Goal: Transaction & Acquisition: Purchase product/service

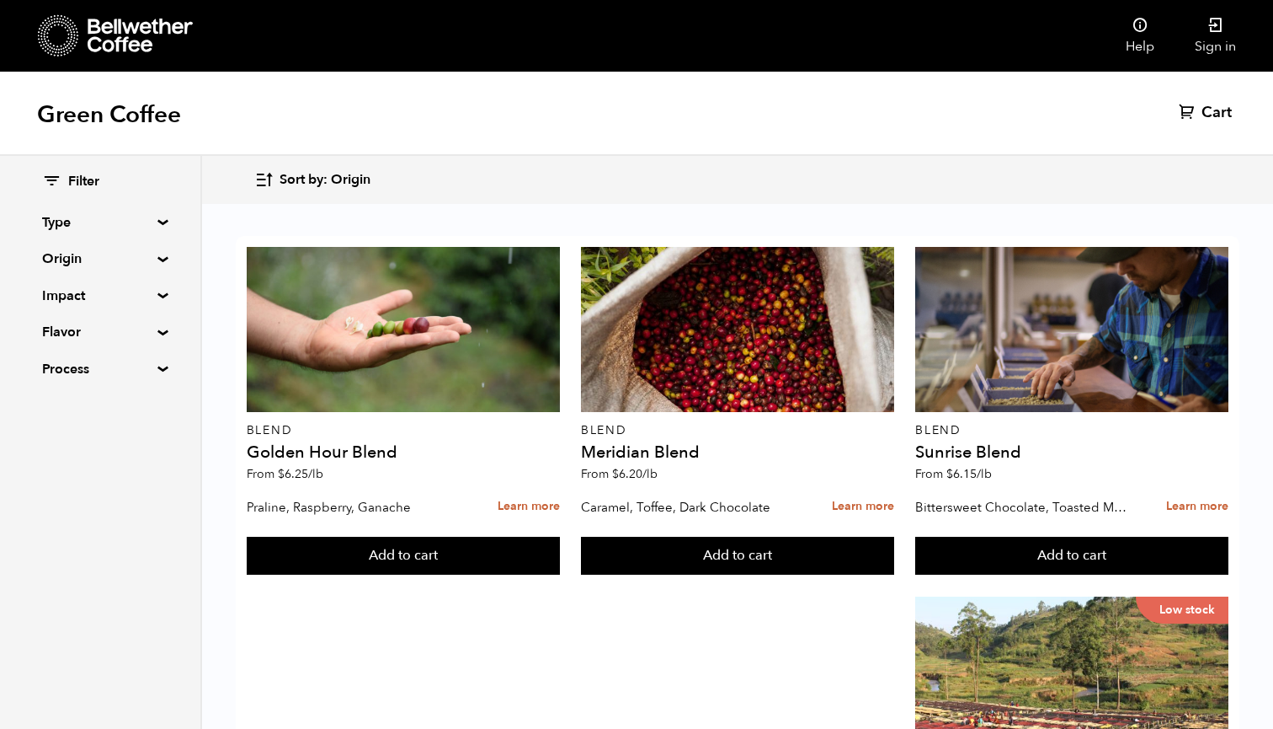
scroll to position [143, 0]
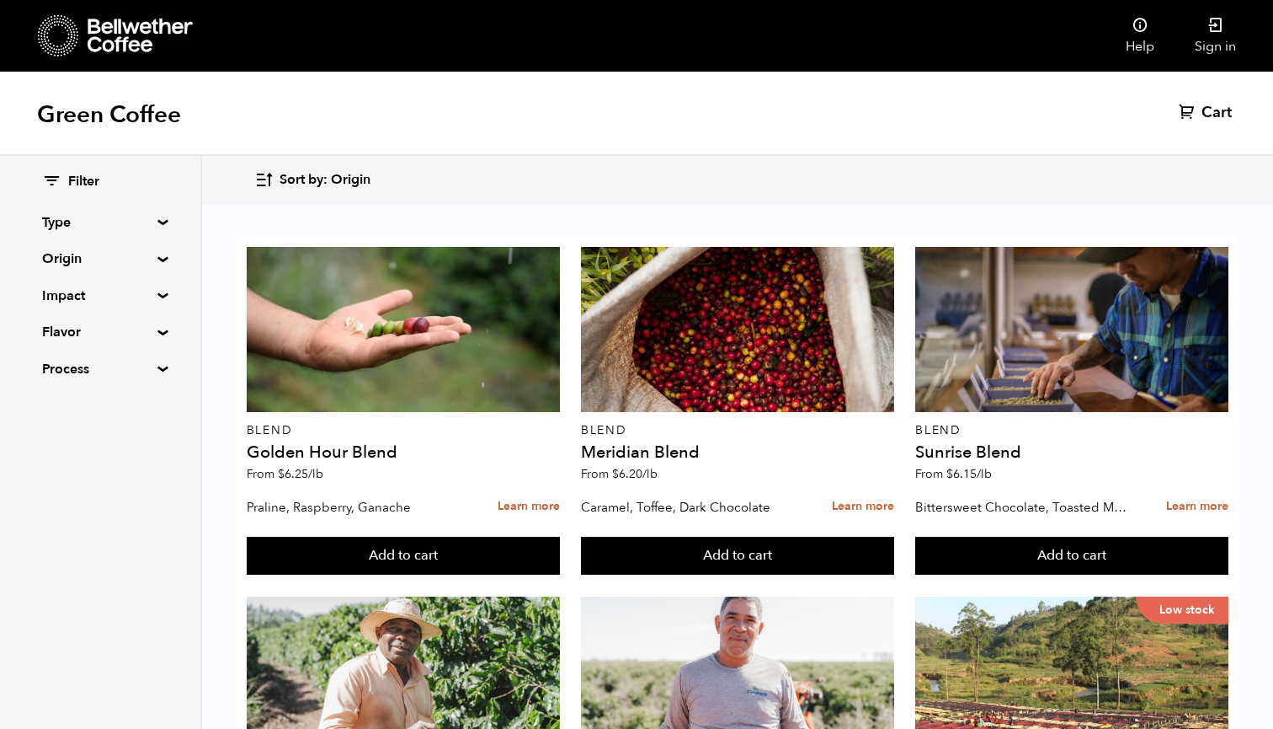
click at [61, 35] on icon at bounding box center [58, 35] width 41 height 43
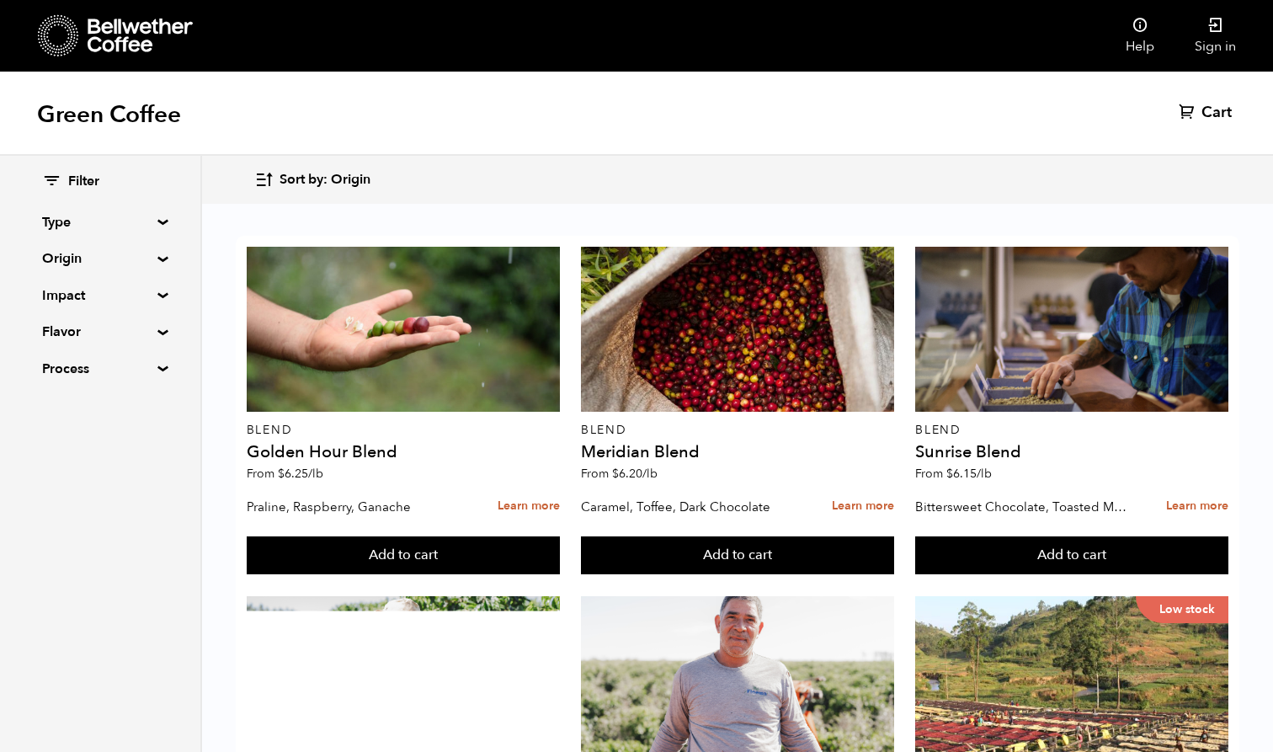
click at [157, 259] on summary "Origin" at bounding box center [100, 258] width 116 height 20
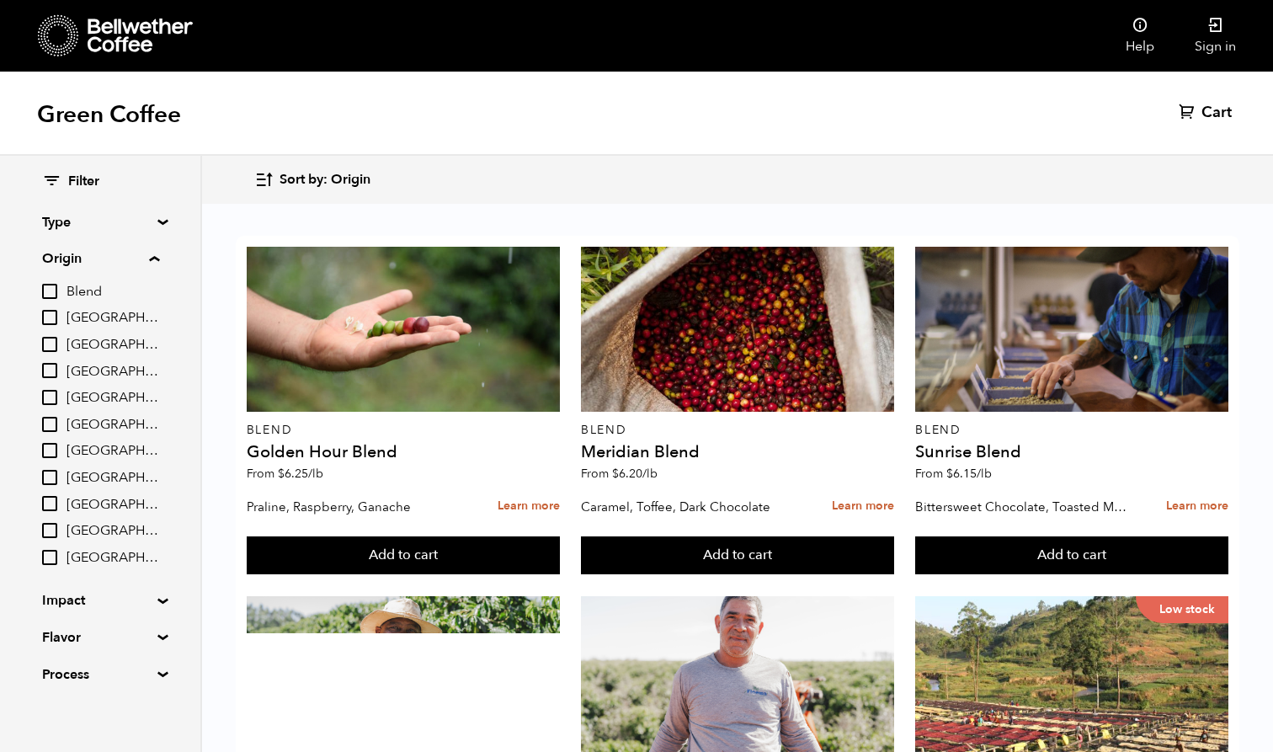
click at [50, 366] on input "[GEOGRAPHIC_DATA]" at bounding box center [49, 370] width 15 height 15
checkbox input "true"
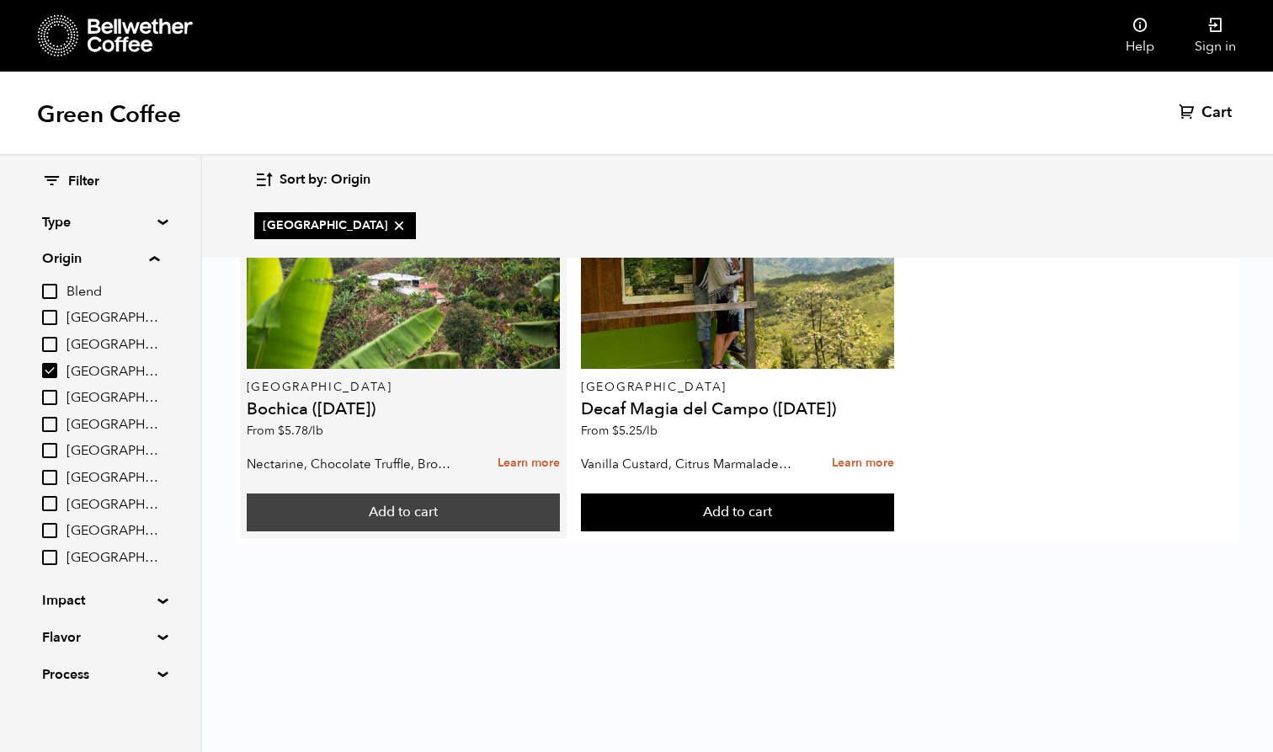
click at [394, 508] on button "Add to cart" at bounding box center [403, 513] width 313 height 39
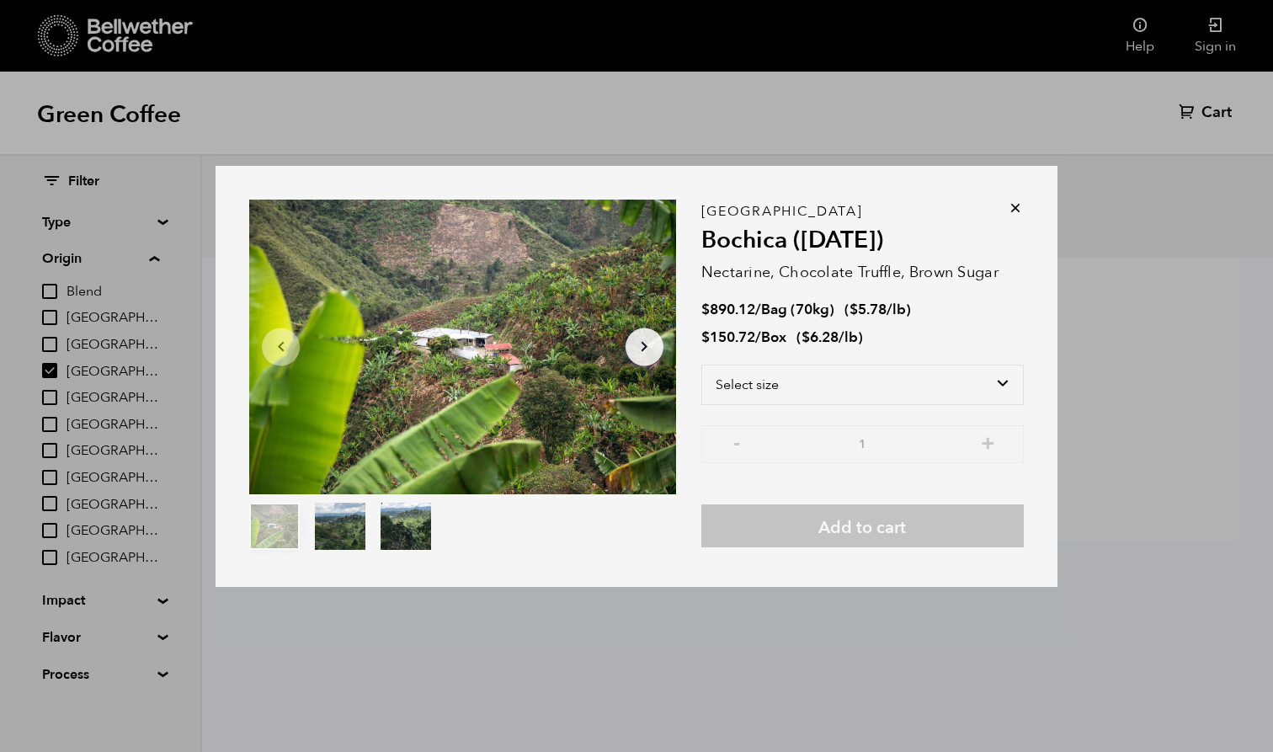
click at [719, 202] on icon at bounding box center [1015, 208] width 17 height 17
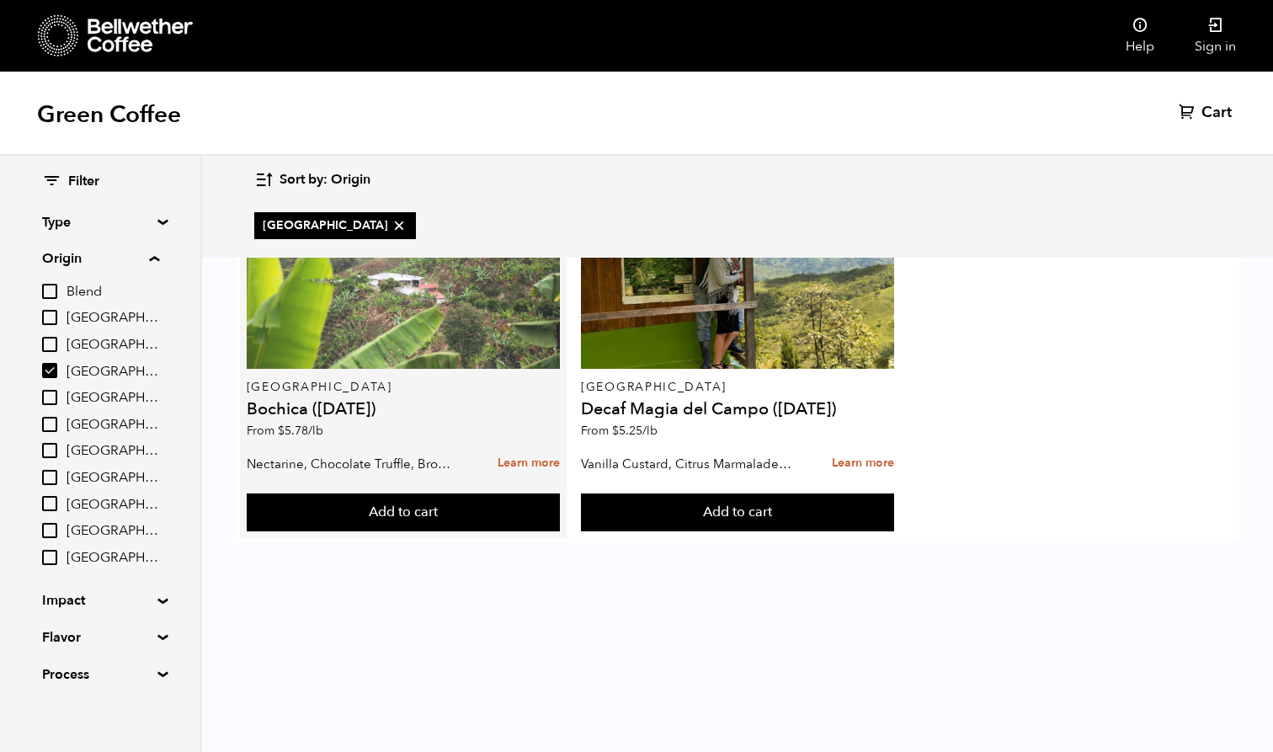
click at [387, 354] on div at bounding box center [403, 286] width 313 height 165
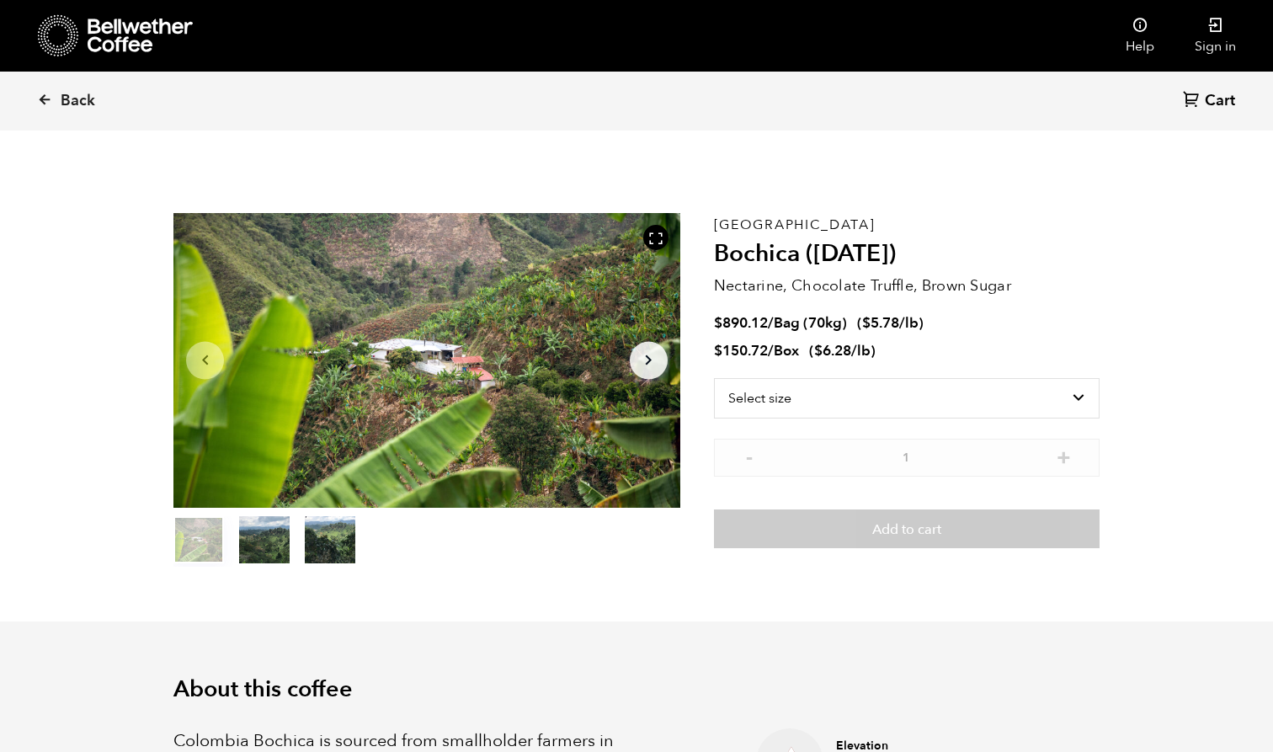
scroll to position [733, 897]
